Goal: Task Accomplishment & Management: Complete application form

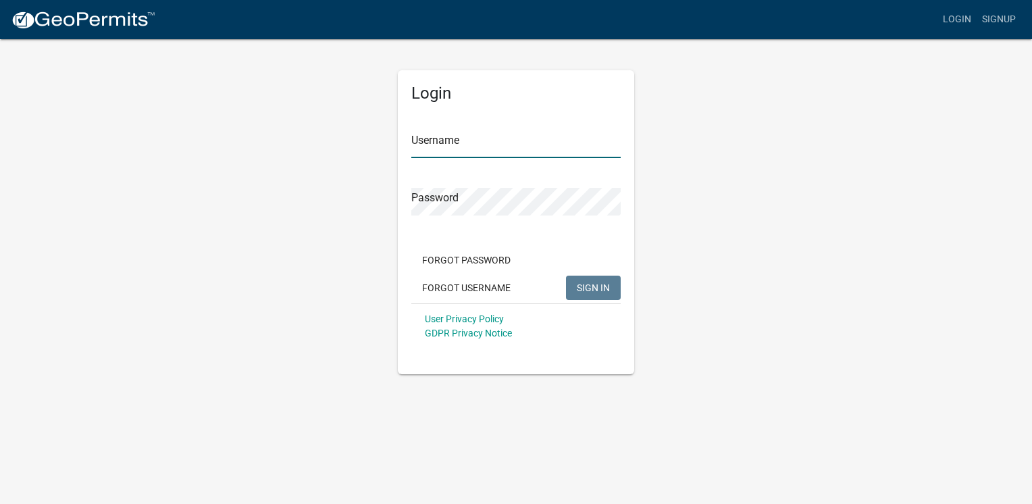
type input "[PERSON_NAME]"
click at [601, 286] on span "SIGN IN" at bounding box center [593, 287] width 33 height 11
click at [598, 285] on span "SIGN IN" at bounding box center [593, 287] width 33 height 11
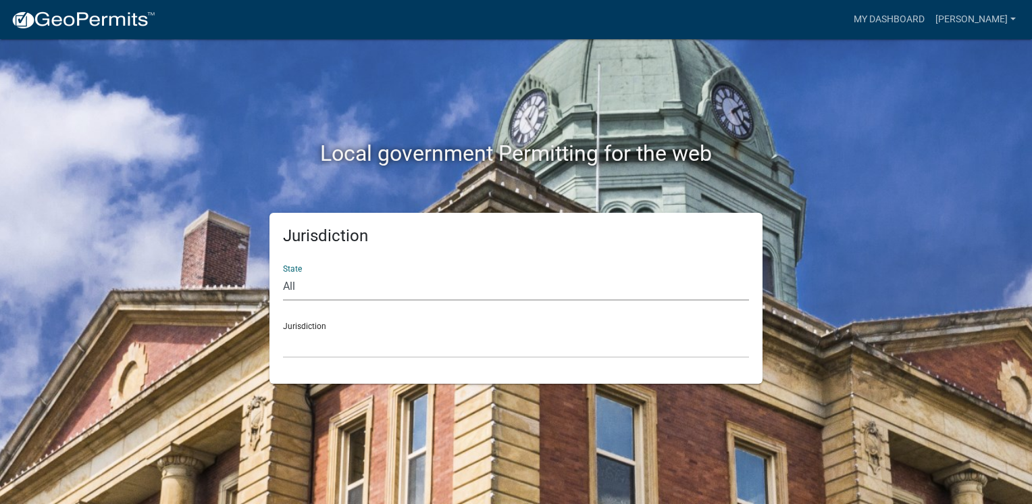
click at [365, 285] on select "All Colorado Georgia Indiana Iowa Kansas Minnesota Ohio South Carolina Wisconsin" at bounding box center [516, 287] width 466 height 28
select select "Minnesota"
click at [283, 273] on select "All Colorado Georgia Indiana Iowa Kansas Minnesota Ohio South Carolina Wisconsin" at bounding box center [516, 287] width 466 height 28
click at [359, 338] on select "Becker County, Minnesota Benton County, Minnesota Carlton County, Minnesota Cit…" at bounding box center [516, 344] width 466 height 28
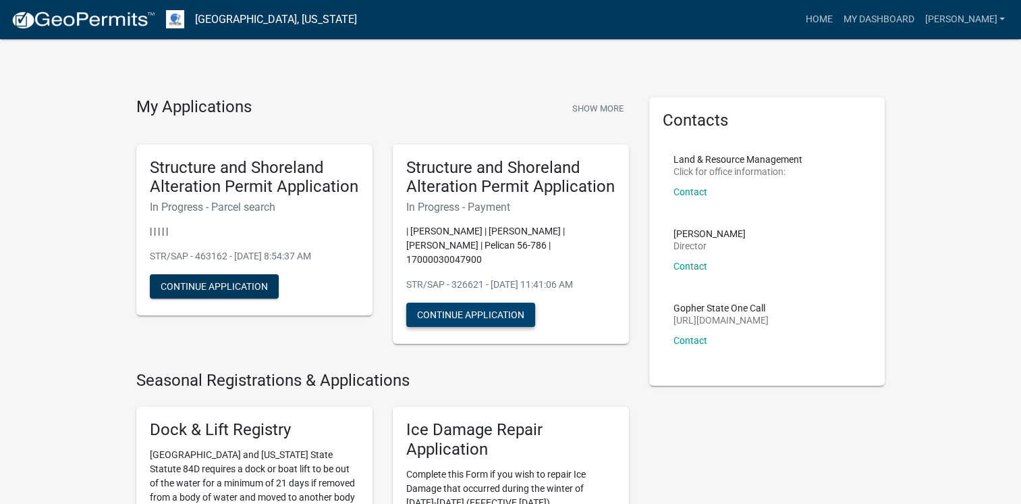
click at [464, 302] on button "Continue Application" at bounding box center [470, 314] width 129 height 24
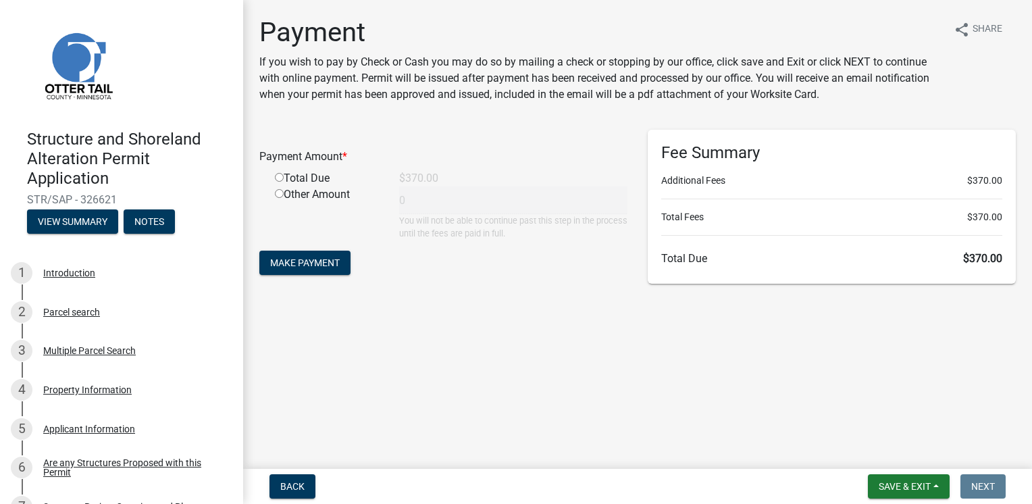
click at [277, 180] on input "radio" at bounding box center [279, 177] width 9 height 9
radio input "true"
type input "370"
click at [304, 265] on span "Make Payment" at bounding box center [305, 262] width 70 height 11
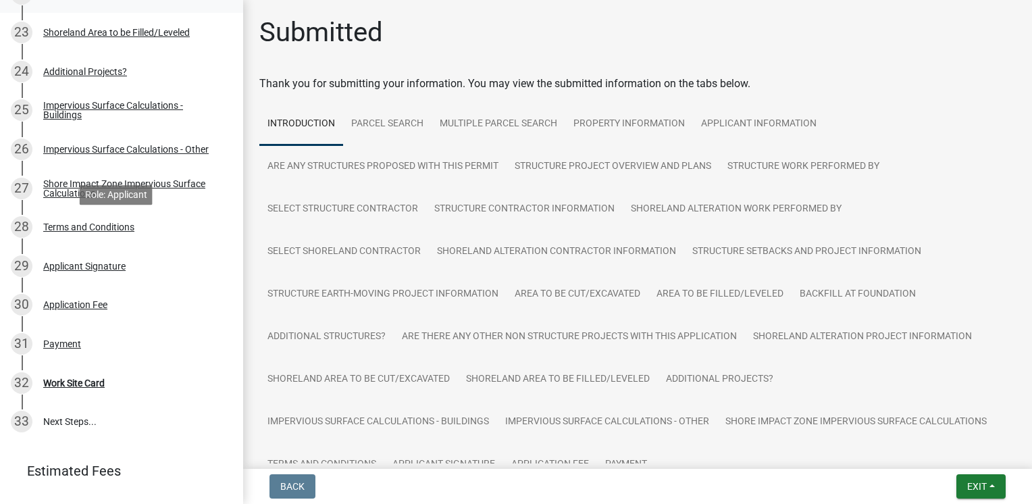
scroll to position [1188, 0]
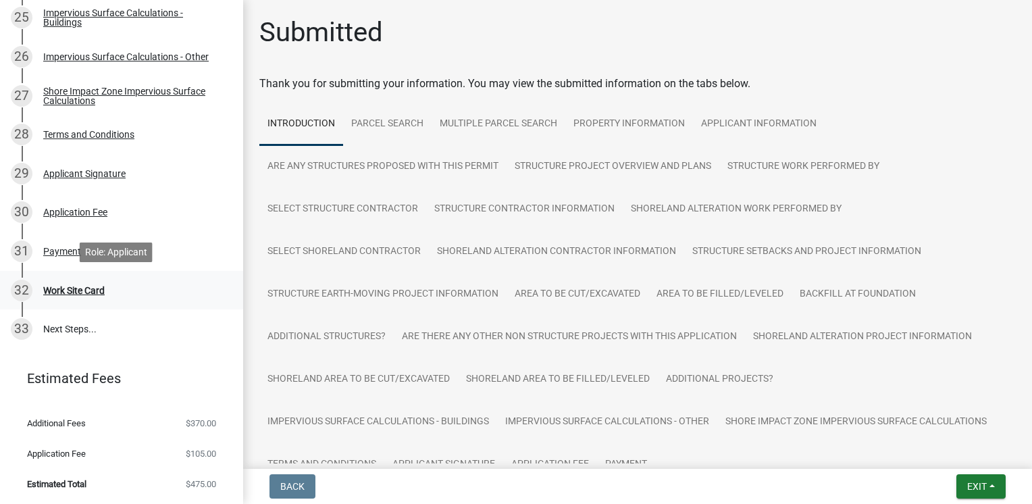
click at [78, 293] on div "Work Site Card" at bounding box center [73, 290] width 61 height 9
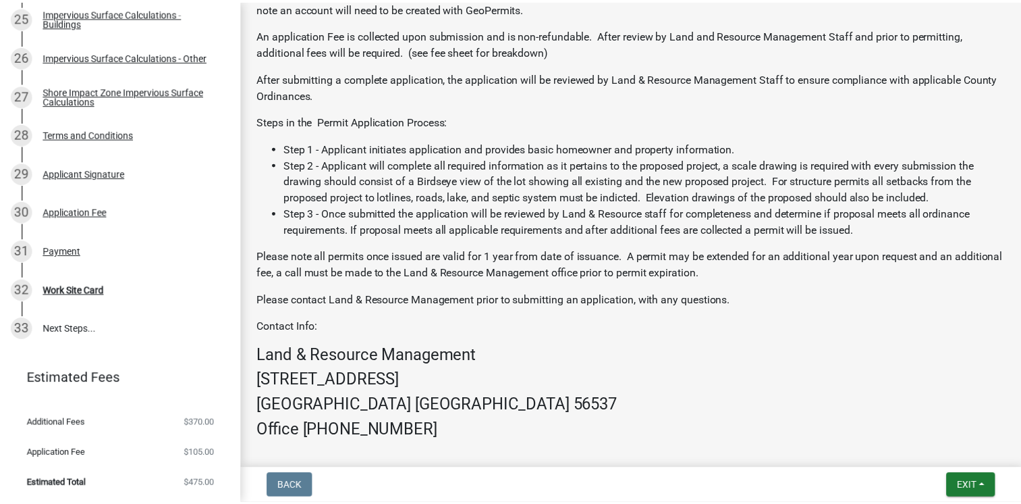
scroll to position [468, 0]
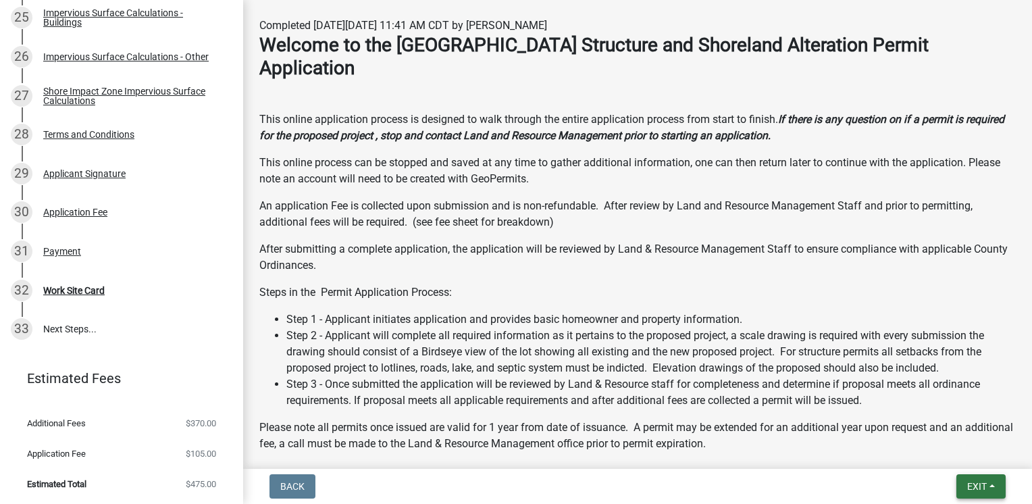
click at [977, 495] on button "Exit" at bounding box center [980, 486] width 49 height 24
click at [934, 454] on button "Save & Exit" at bounding box center [952, 451] width 108 height 32
